Goal: Task Accomplishment & Management: Manage account settings

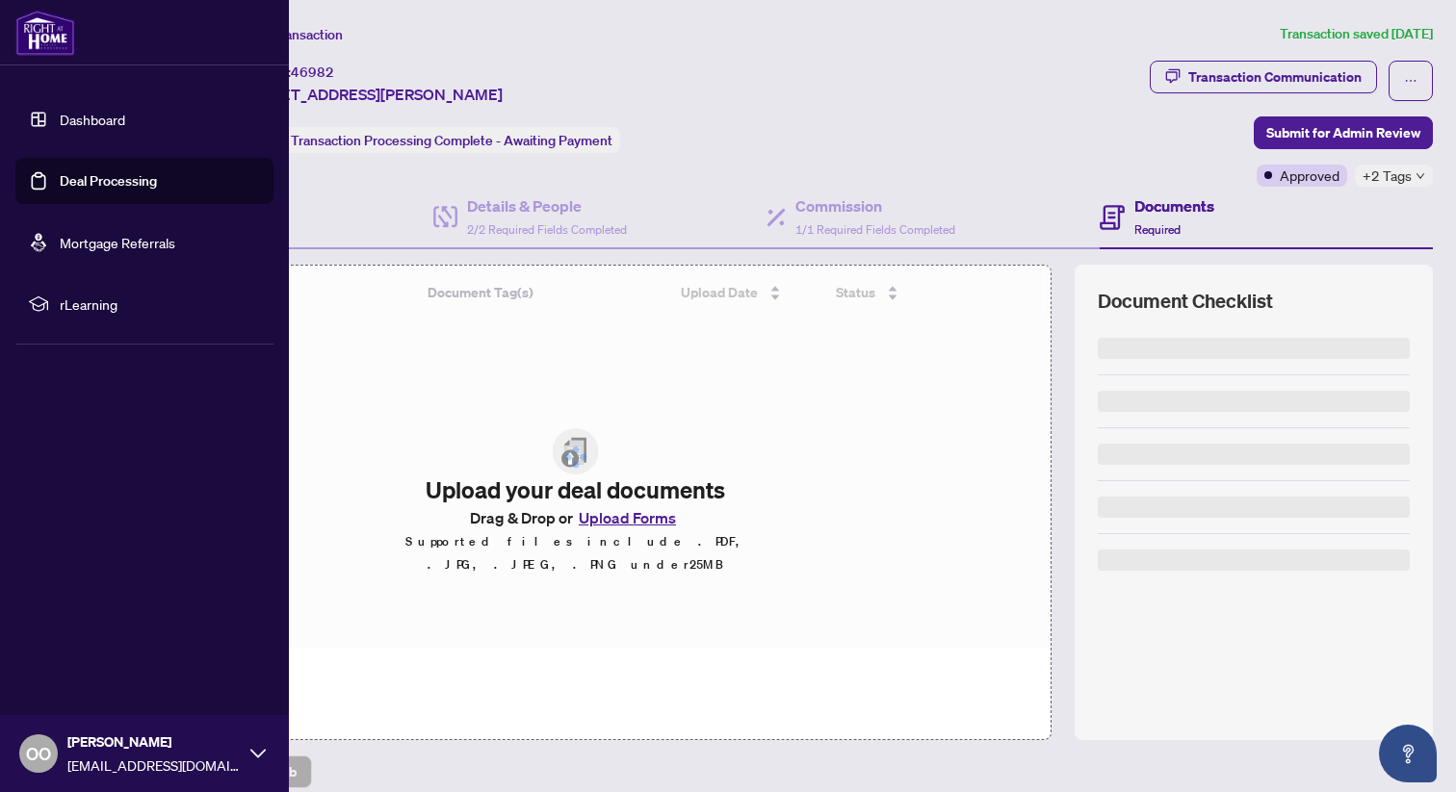
click at [86, 190] on link "Deal Processing" at bounding box center [108, 180] width 97 height 17
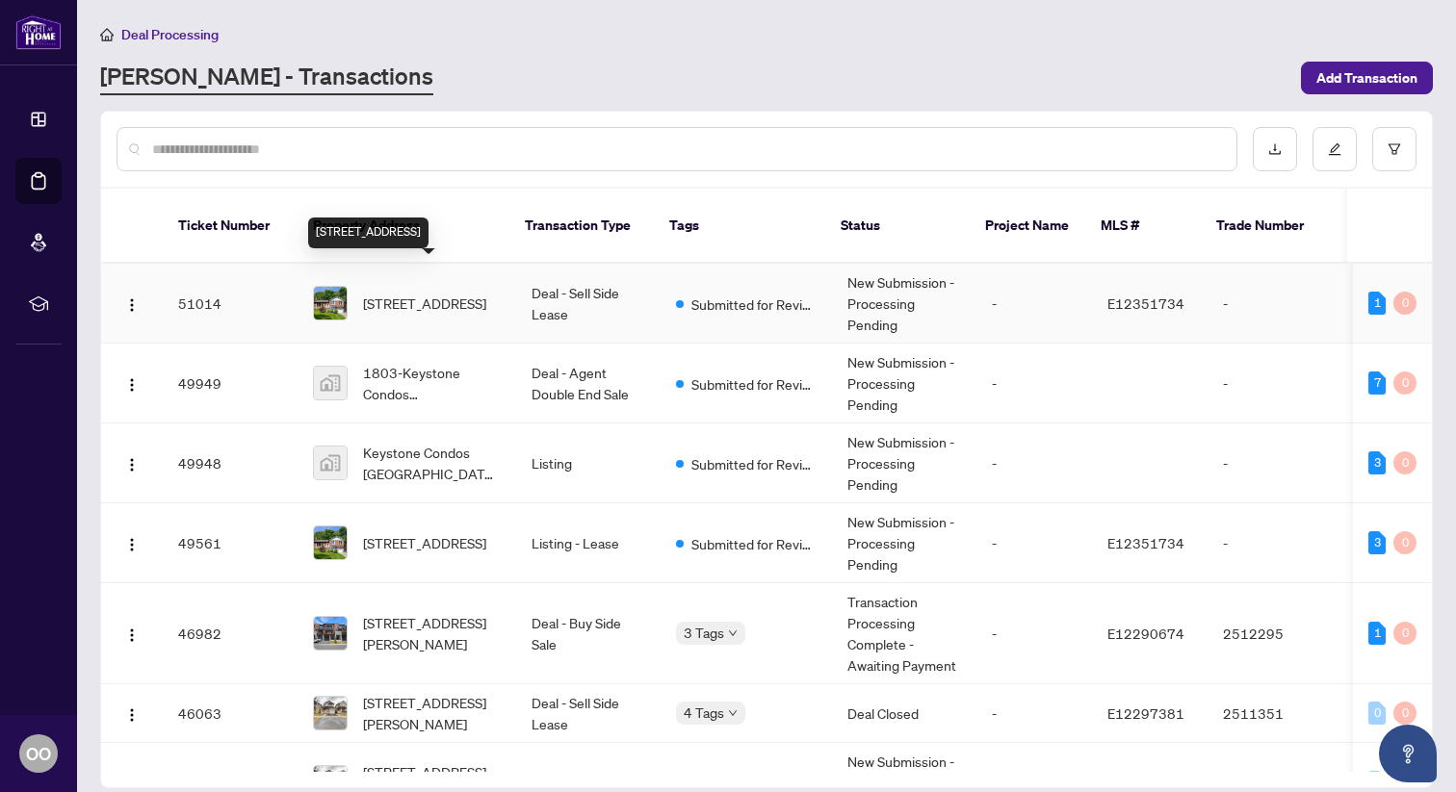
click at [436, 293] on span "[STREET_ADDRESS]" at bounding box center [424, 303] width 123 height 21
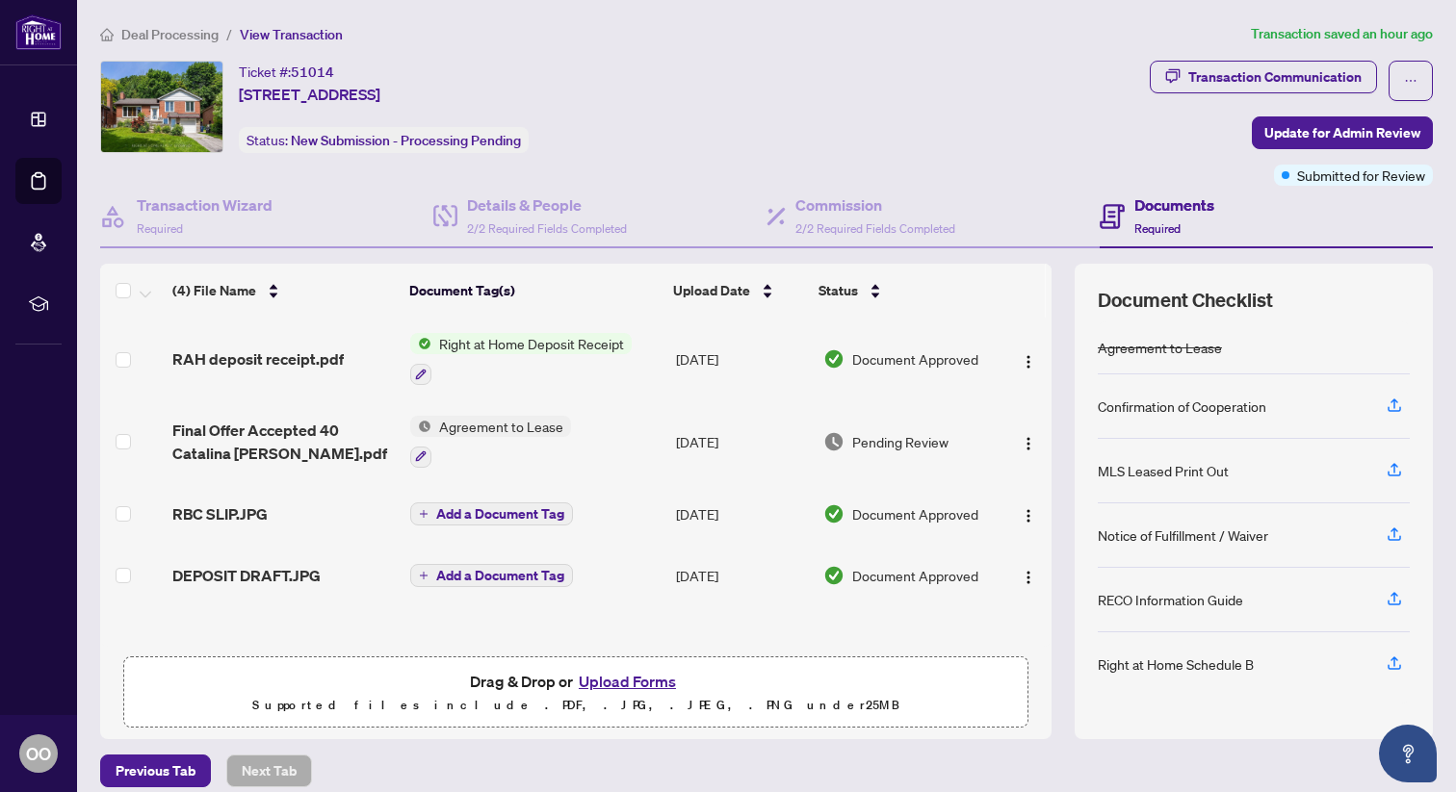
click at [511, 344] on span "Right at Home Deposit Receipt" at bounding box center [531, 343] width 200 height 21
click at [502, 439] on span "Right at Home Deposit Receipt" at bounding box center [530, 436] width 200 height 21
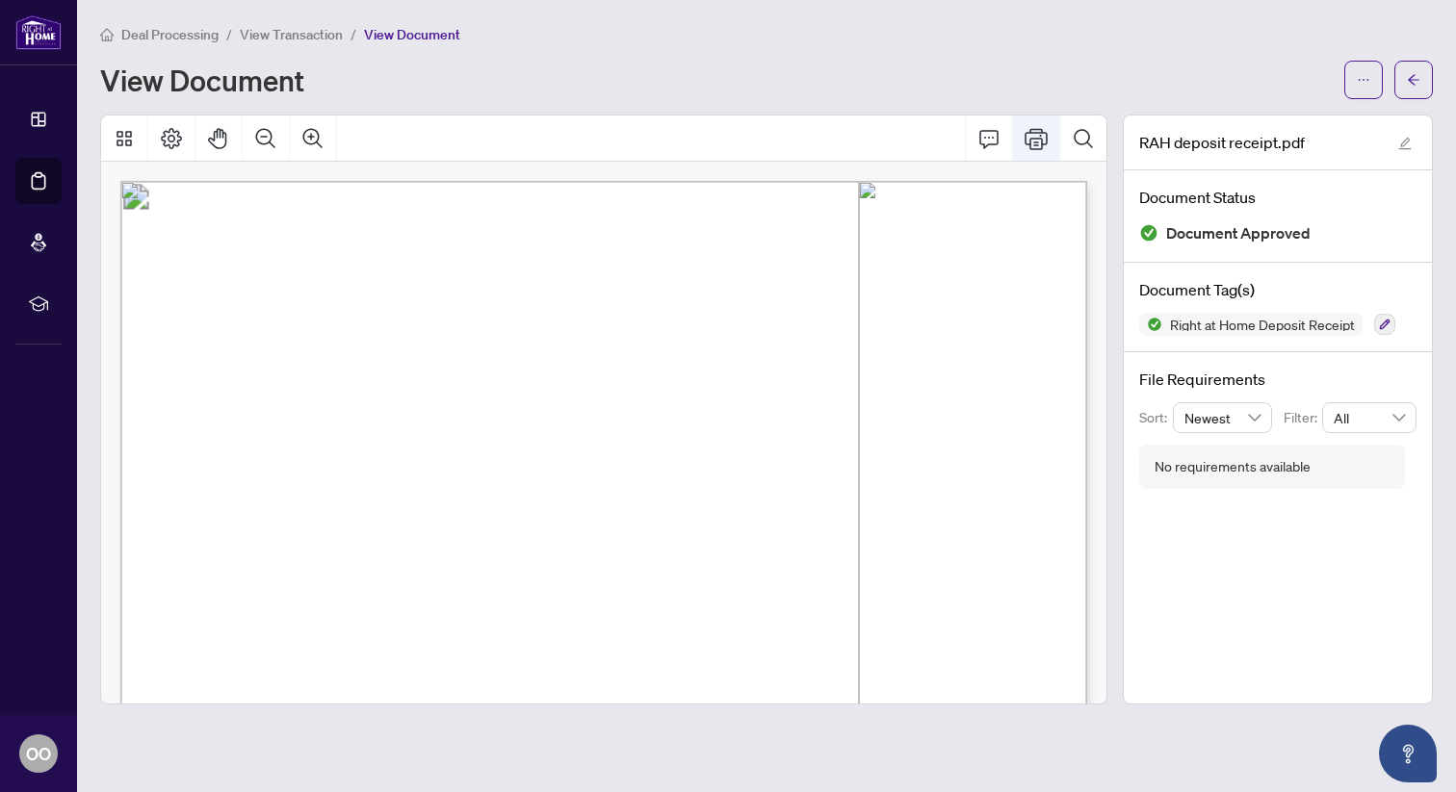
click at [1036, 142] on icon "Print" at bounding box center [1035, 138] width 23 height 23
click at [1416, 91] on span "button" at bounding box center [1412, 79] width 13 height 31
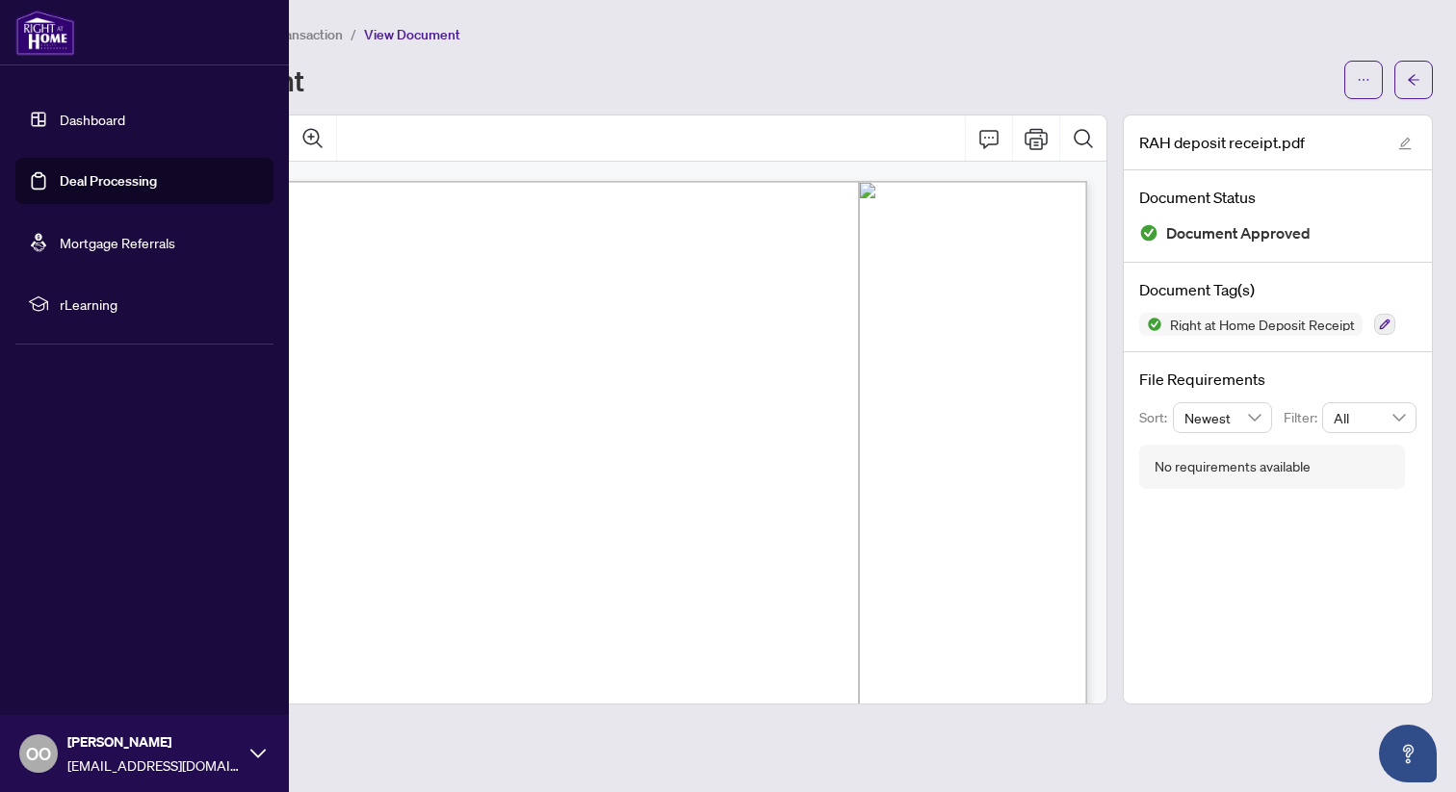
click at [89, 180] on link "Deal Processing" at bounding box center [108, 180] width 97 height 17
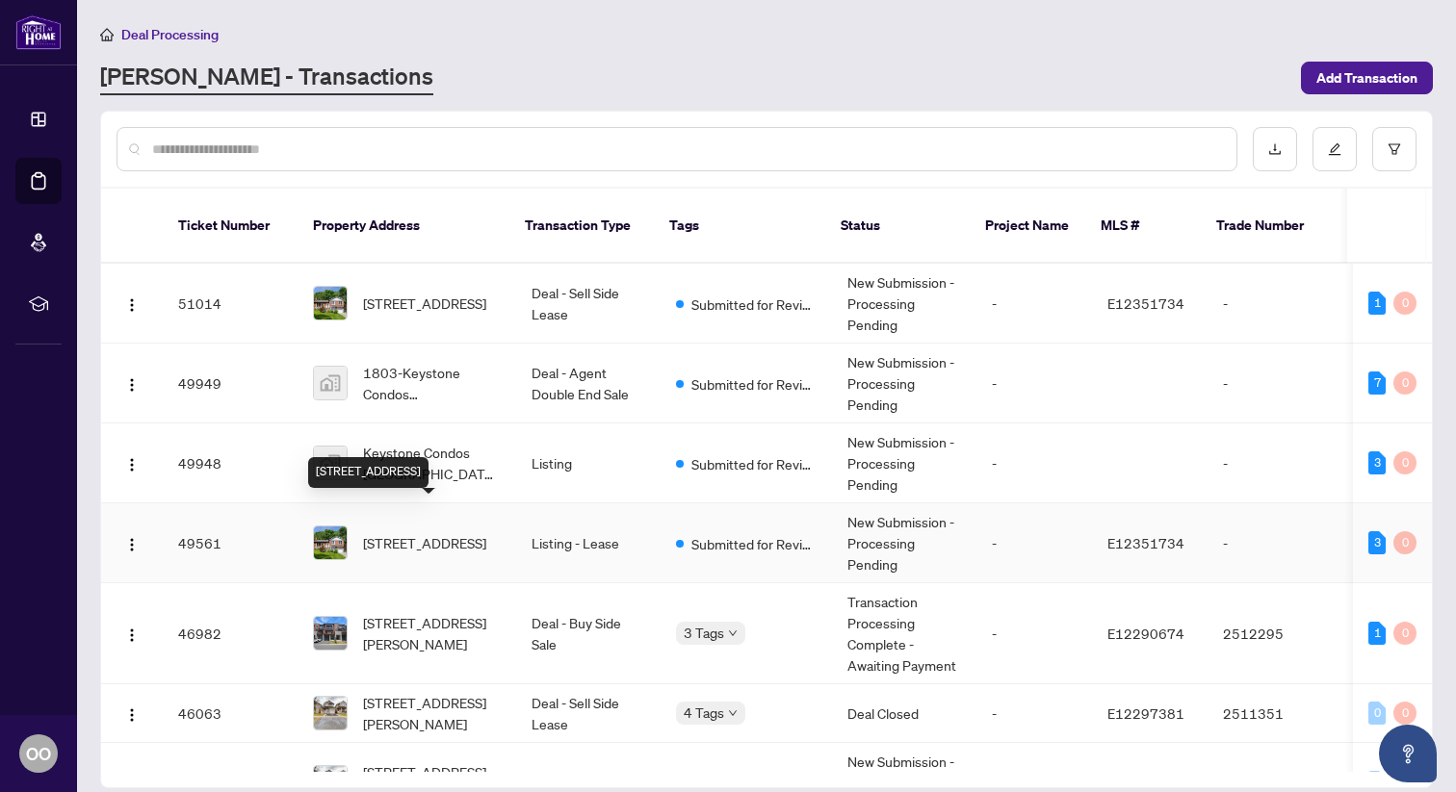
click at [414, 532] on span "[STREET_ADDRESS]" at bounding box center [424, 542] width 123 height 21
